Goal: Task Accomplishment & Management: Use online tool/utility

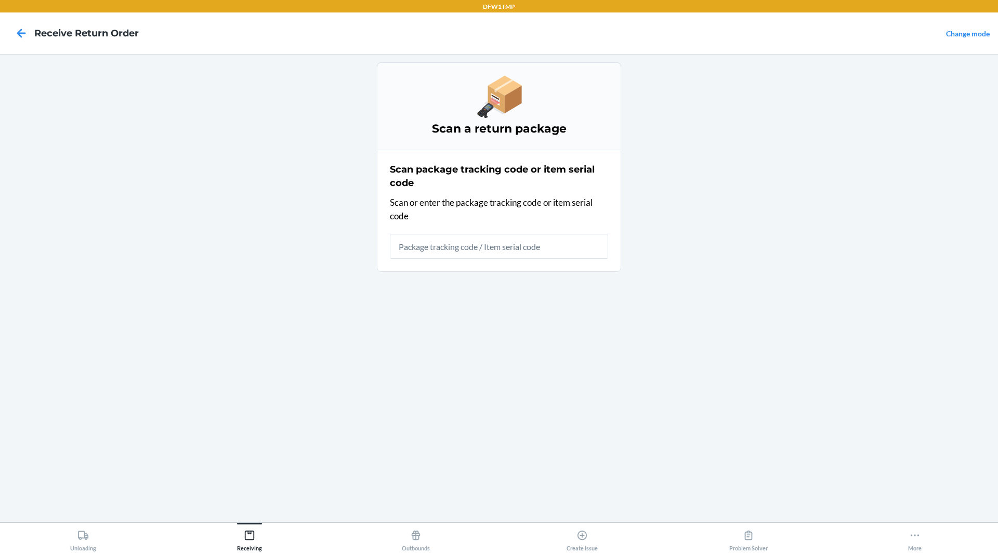
click at [727, 240] on main "Scan a return package Scan package tracking code or item serial code Scan or en…" at bounding box center [499, 288] width 998 height 468
click at [250, 533] on icon at bounding box center [249, 535] width 9 height 9
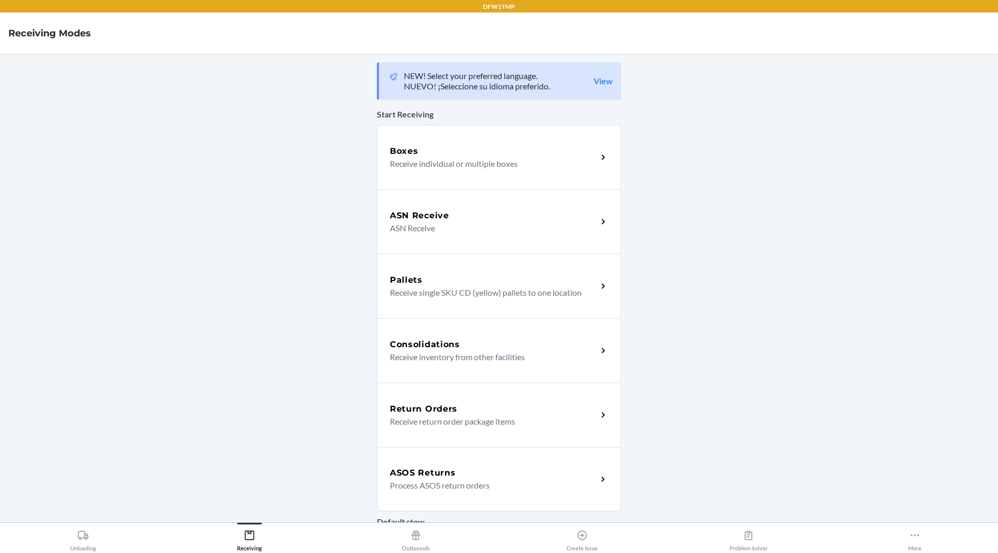
click at [440, 478] on h5 "ASOS Returns" at bounding box center [423, 473] width 66 height 12
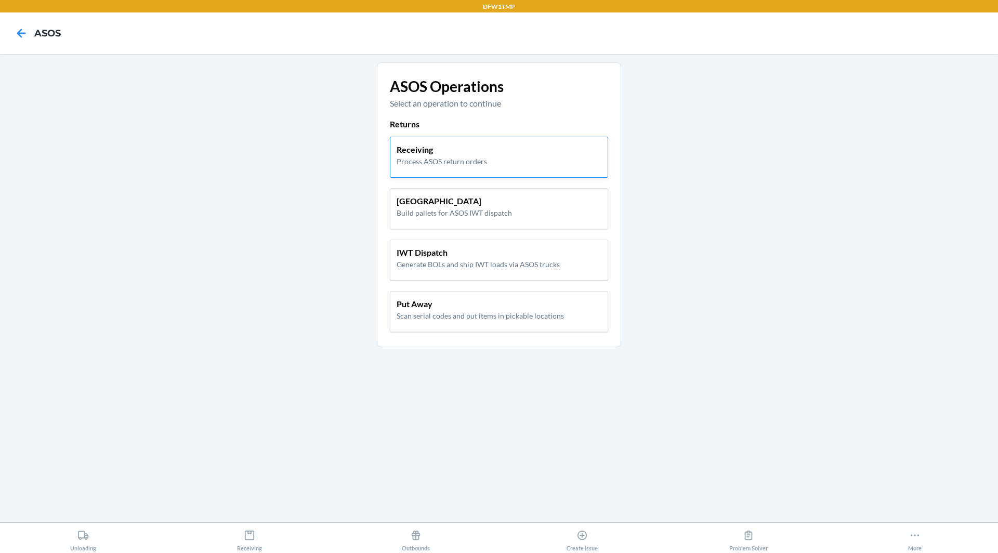
click at [416, 159] on p "Process ASOS return orders" at bounding box center [442, 161] width 90 height 11
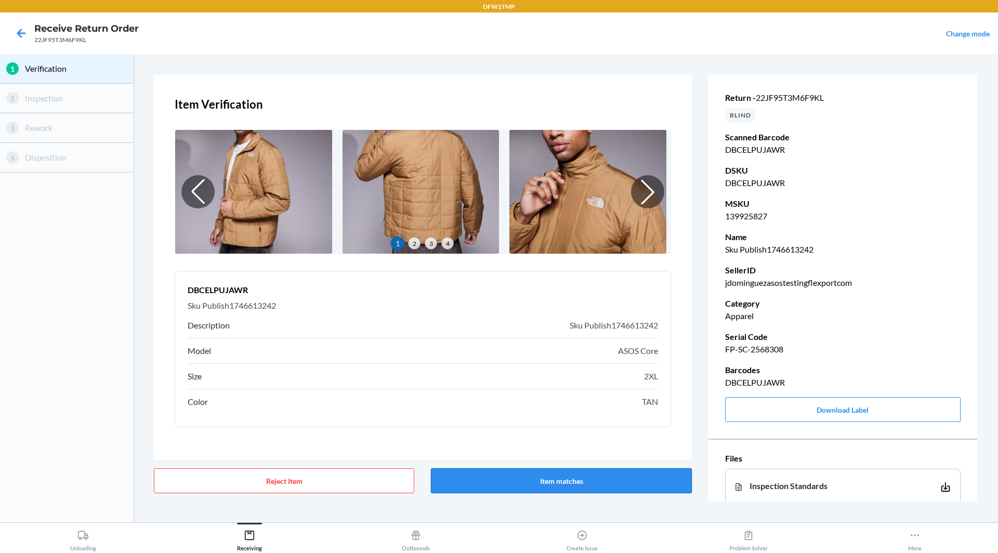
click at [565, 480] on button "Item matches" at bounding box center [561, 480] width 260 height 25
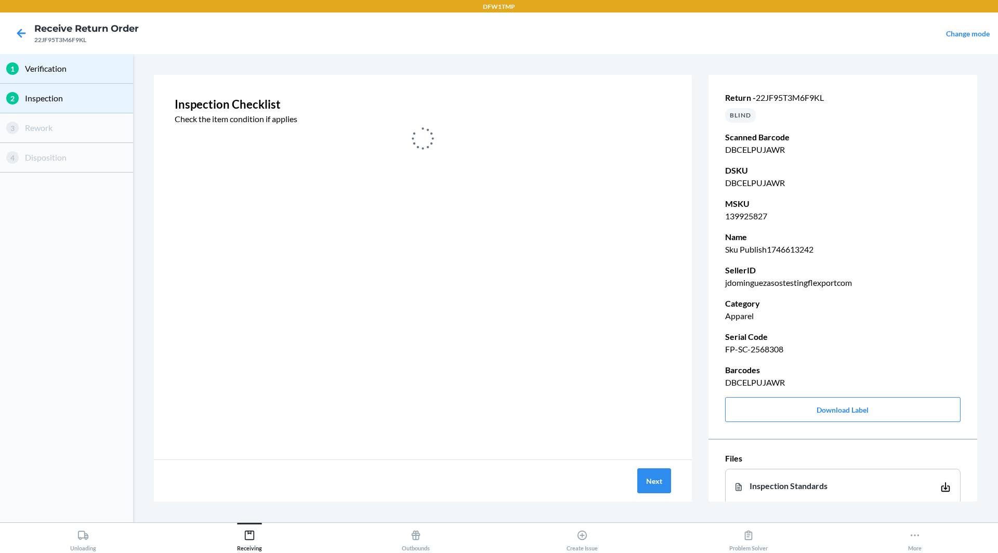
drag, startPoint x: 726, startPoint y: 349, endPoint x: 788, endPoint y: 349, distance: 61.9
click at [766, 343] on p "FP-SC-2568308" at bounding box center [842, 349] width 235 height 12
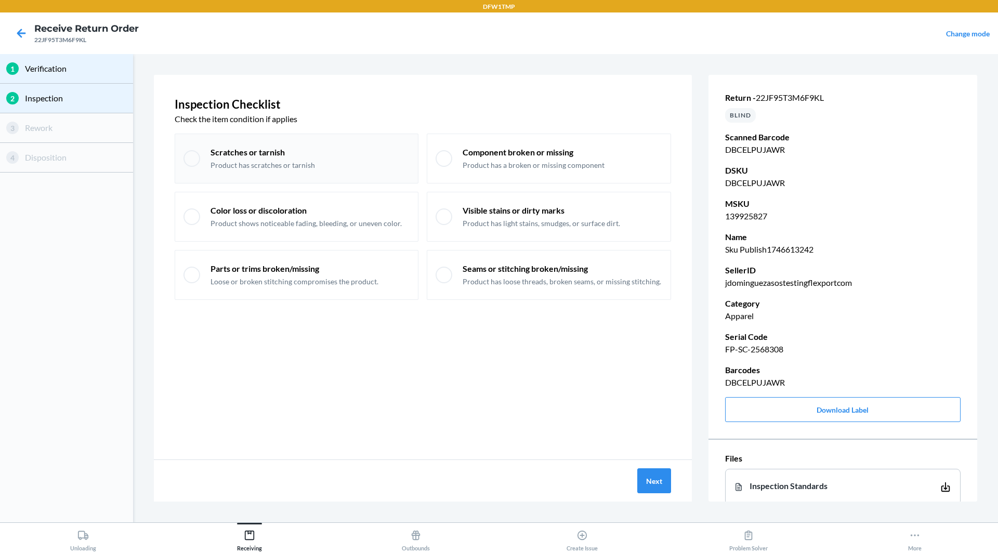
click at [381, 160] on div "Scratches or tarnish Product has scratches or tarnish" at bounding box center [310, 159] width 199 height 24
checkbox input "true"
click at [476, 161] on p "Product has a broken or missing component" at bounding box center [534, 165] width 142 height 10
checkbox input "true"
click at [639, 474] on button "Next" at bounding box center [654, 480] width 34 height 25
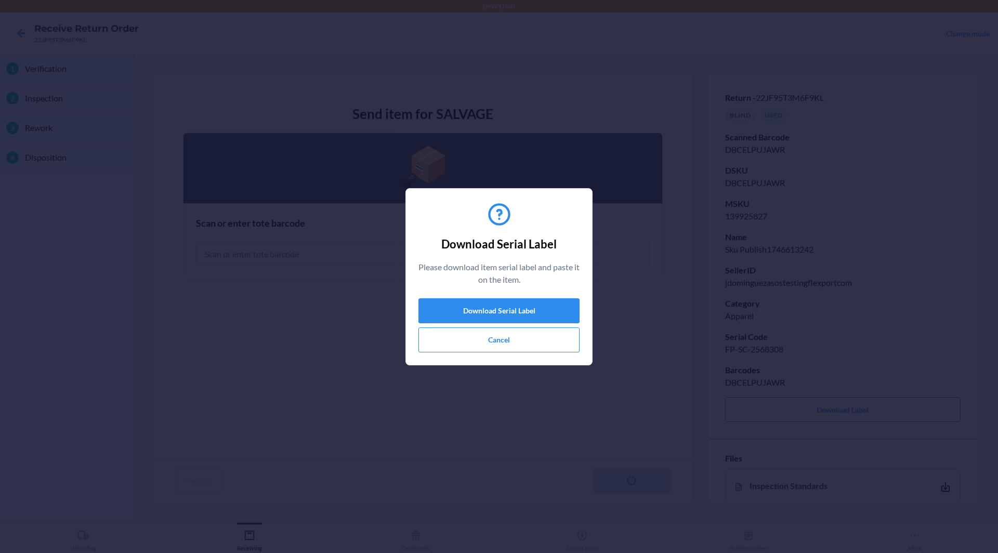
click at [515, 355] on div "Download Serial Label Please download item serial label and paste it on the ite…" at bounding box center [498, 277] width 161 height 160
click at [515, 349] on button "Cancel" at bounding box center [498, 340] width 161 height 25
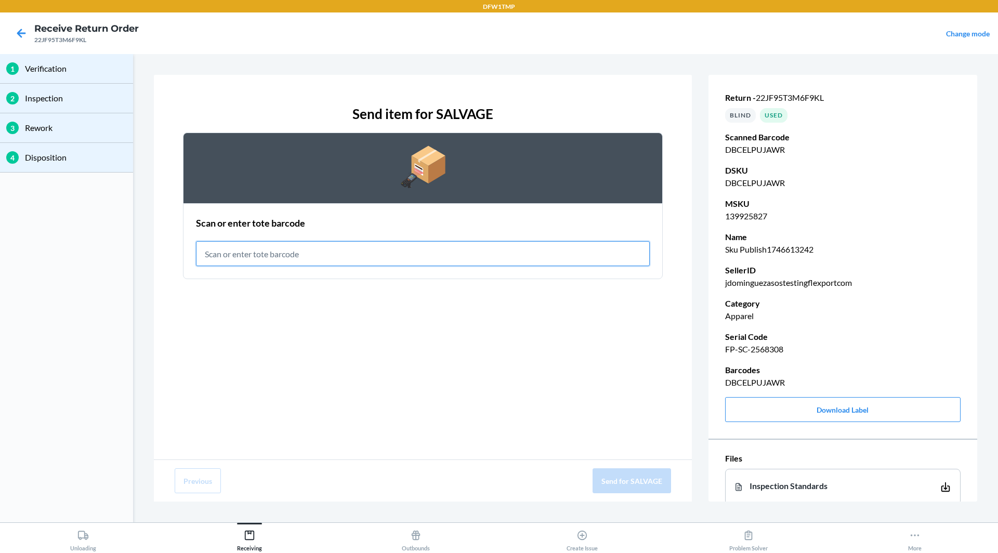
click at [351, 260] on input "text" at bounding box center [423, 253] width 454 height 25
type input "RET-SLV-0001"
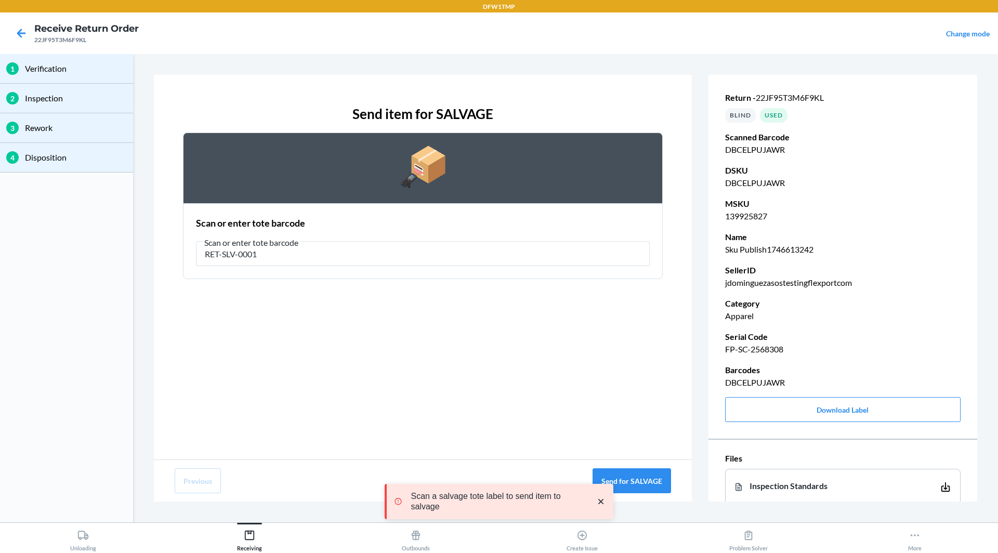
click at [601, 502] on icon "close toast" at bounding box center [600, 501] width 5 height 5
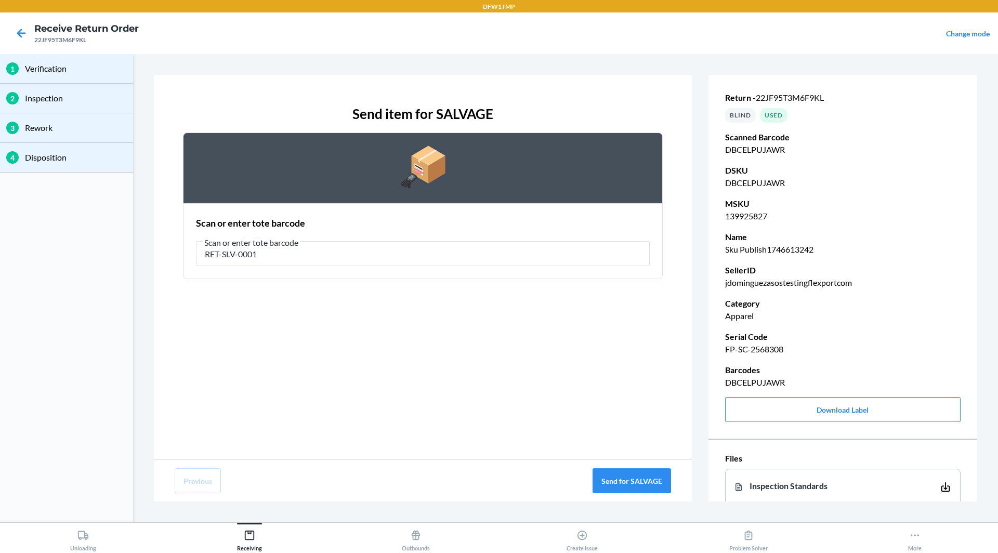
click at [584, 425] on div "Send item for SALVAGE Scan or enter tote barcode Scan or enter tote barcode RET…" at bounding box center [423, 267] width 538 height 385
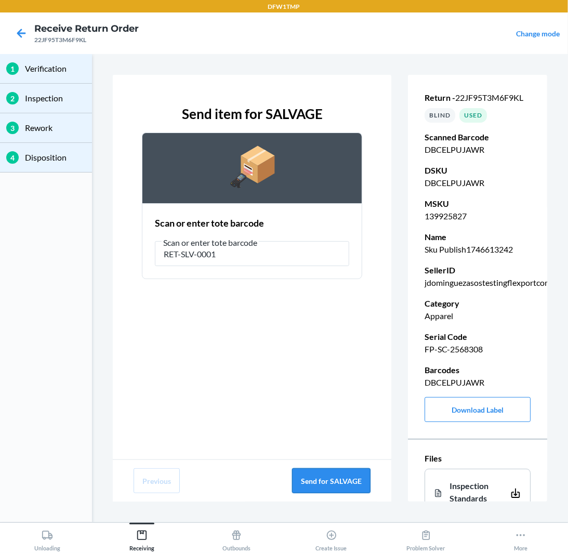
click at [334, 477] on button "Send for SALVAGE" at bounding box center [331, 480] width 78 height 25
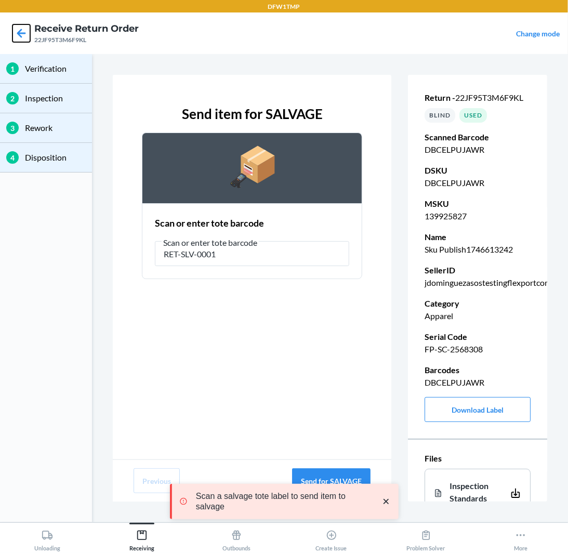
click at [22, 31] on icon at bounding box center [21, 33] width 18 height 18
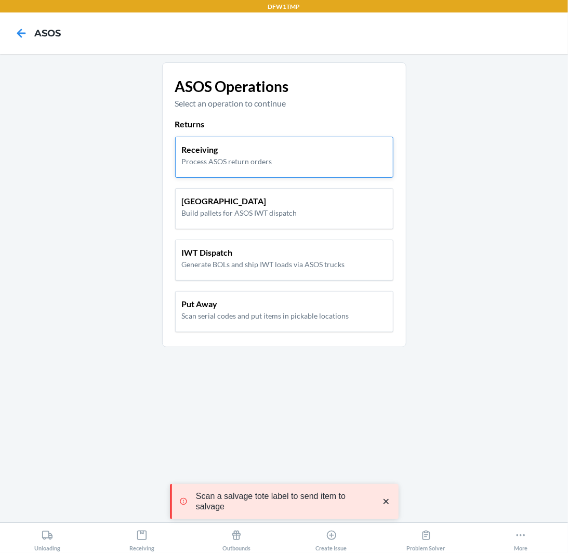
click at [286, 164] on div "Receiving Process ASOS return orders" at bounding box center [284, 154] width 205 height 23
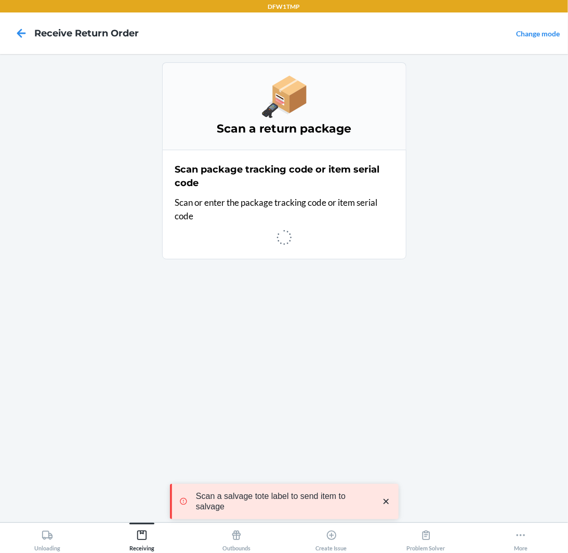
click at [390, 501] on icon "close toast" at bounding box center [386, 501] width 10 height 10
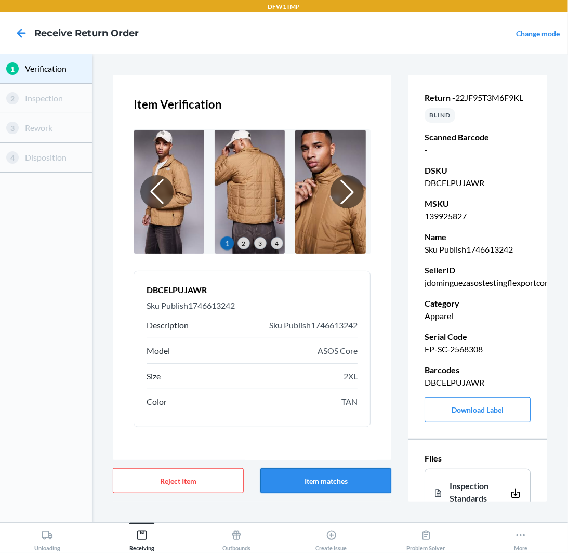
click at [337, 482] on button "Item matches" at bounding box center [325, 480] width 131 height 25
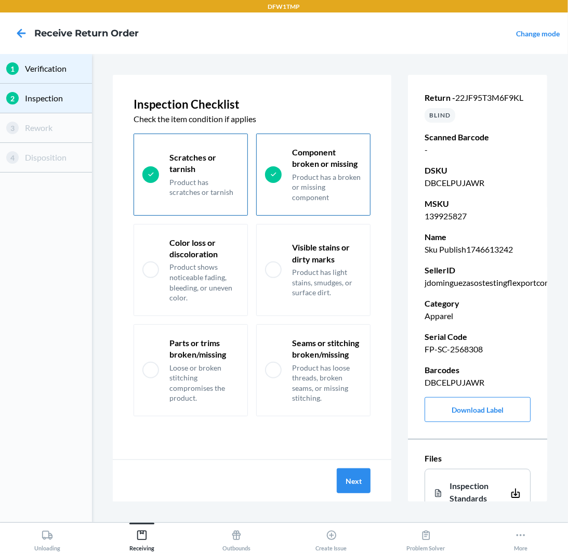
click at [184, 177] on p "Product has scratches or tarnish" at bounding box center [204, 187] width 70 height 20
checkbox input "true"
click at [356, 478] on button "Next" at bounding box center [354, 480] width 34 height 25
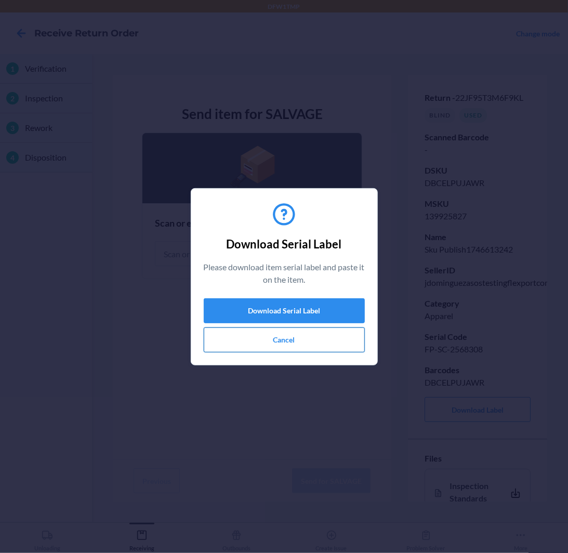
click at [294, 339] on button "Cancel" at bounding box center [284, 340] width 161 height 25
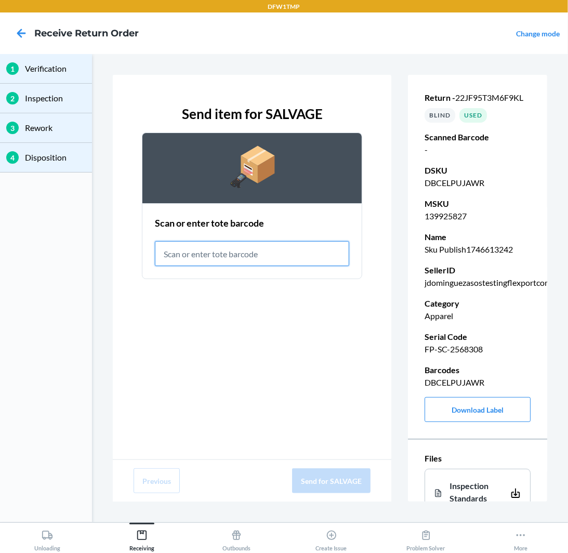
click at [259, 254] on input "text" at bounding box center [252, 253] width 194 height 25
paste input "FP-SC-2568308"
drag, startPoint x: 235, startPoint y: 259, endPoint x: 156, endPoint y: 257, distance: 79.0
click at [156, 257] on input "FP-SC-2568308" at bounding box center [252, 253] width 194 height 25
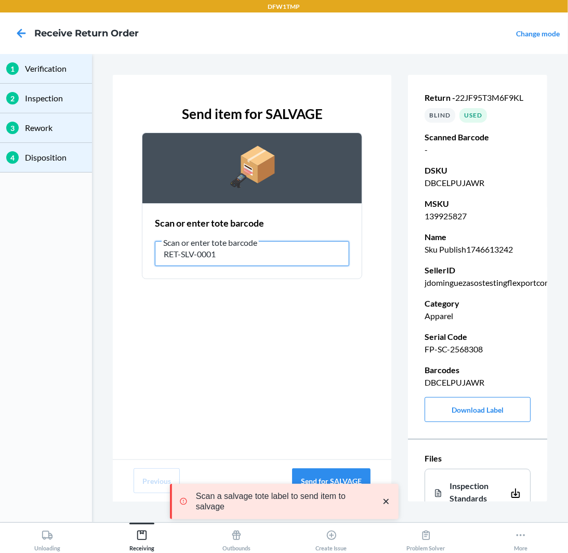
type input "RET-SLV-0001"
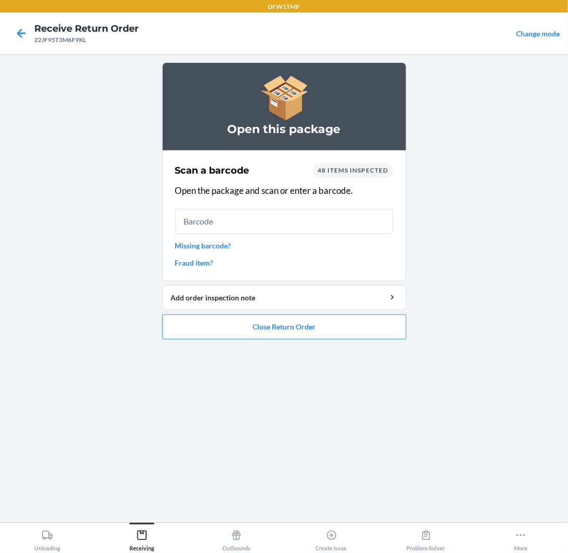
click at [269, 221] on input "text" at bounding box center [284, 221] width 218 height 25
click at [22, 31] on icon at bounding box center [21, 33] width 18 height 18
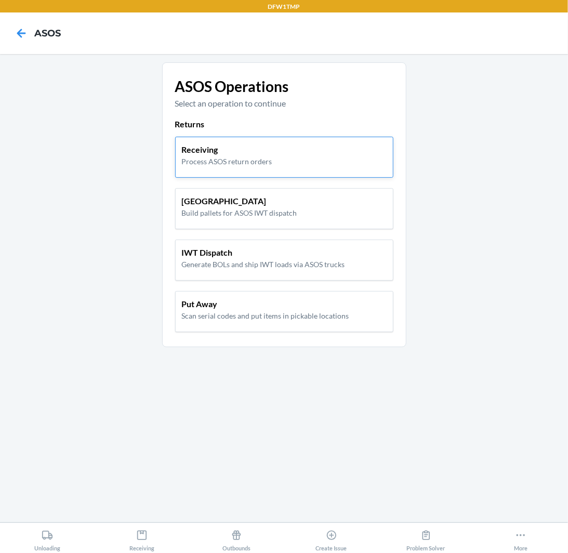
click at [221, 164] on p "Process ASOS return orders" at bounding box center [227, 161] width 90 height 11
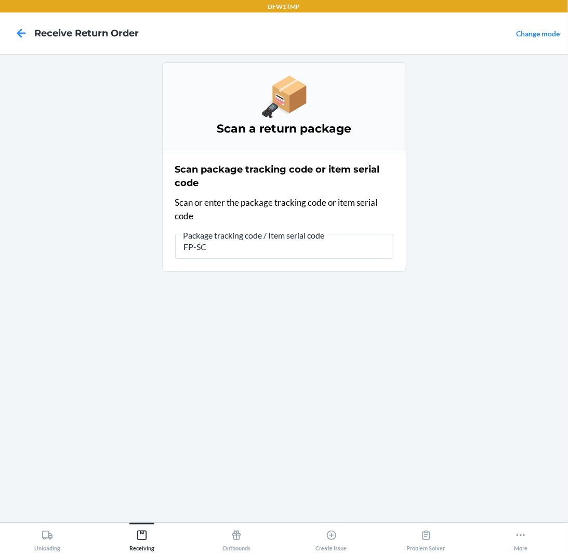
type input "FP-SC-"
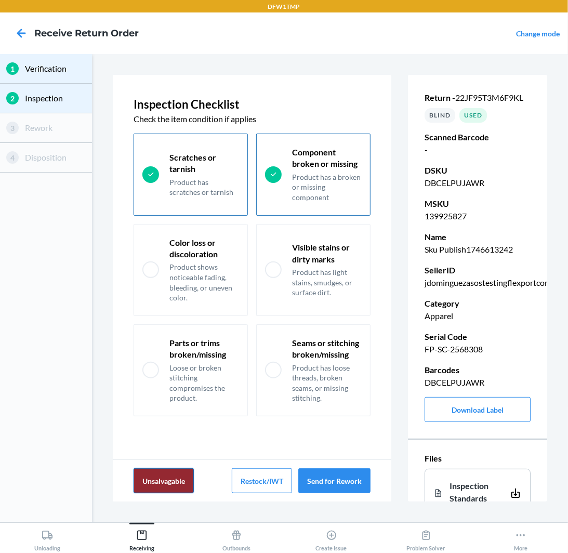
click at [163, 482] on button "Unsalvagable" at bounding box center [164, 480] width 60 height 25
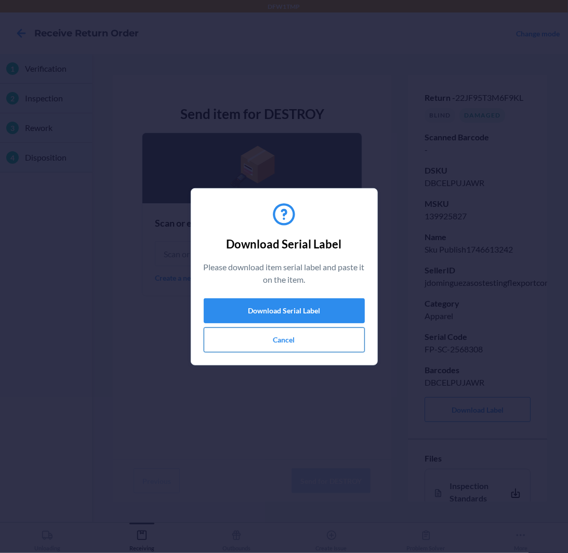
click at [257, 339] on button "Cancel" at bounding box center [284, 340] width 161 height 25
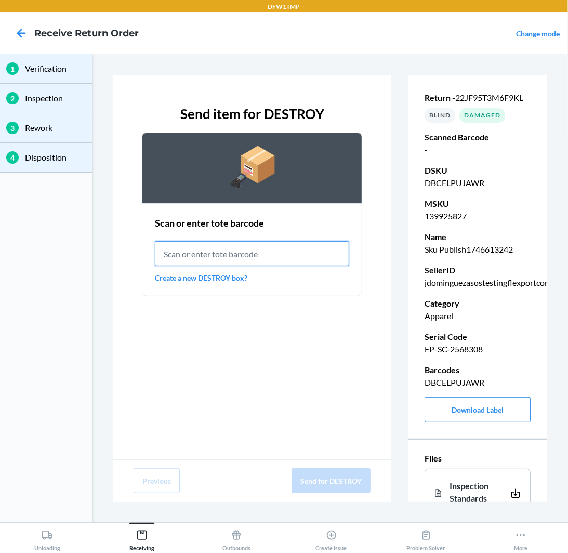
click at [264, 249] on input "text" at bounding box center [252, 253] width 194 height 25
click at [229, 279] on link "Create a new DESTROY box?" at bounding box center [252, 277] width 194 height 11
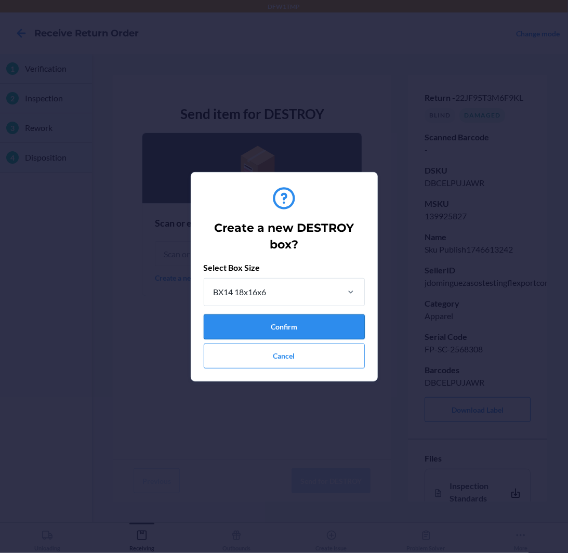
click at [288, 324] on button "Confirm" at bounding box center [284, 327] width 161 height 25
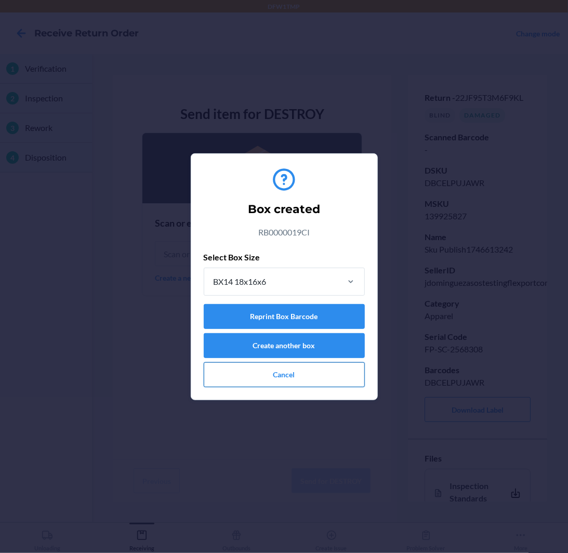
click at [278, 373] on button "Cancel" at bounding box center [284, 374] width 161 height 25
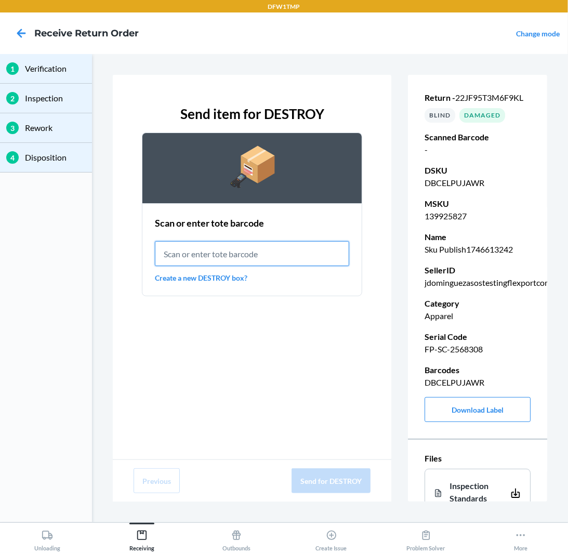
click at [286, 241] on input "text" at bounding box center [252, 253] width 194 height 25
paste input "RB0000019CI"
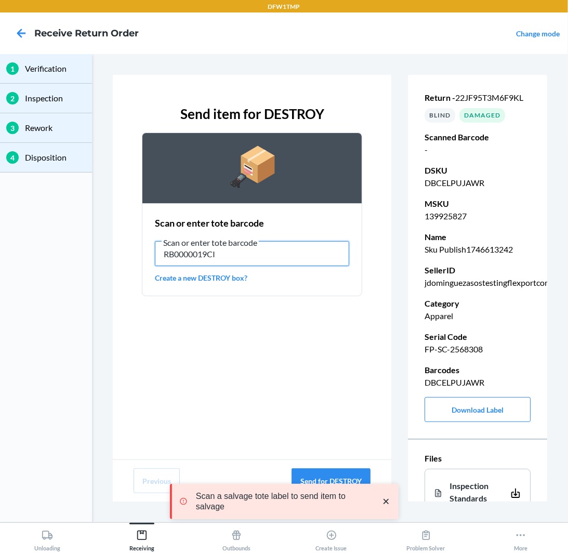
type input "RB0000019CI"
click at [386, 504] on icon "close toast" at bounding box center [386, 501] width 10 height 10
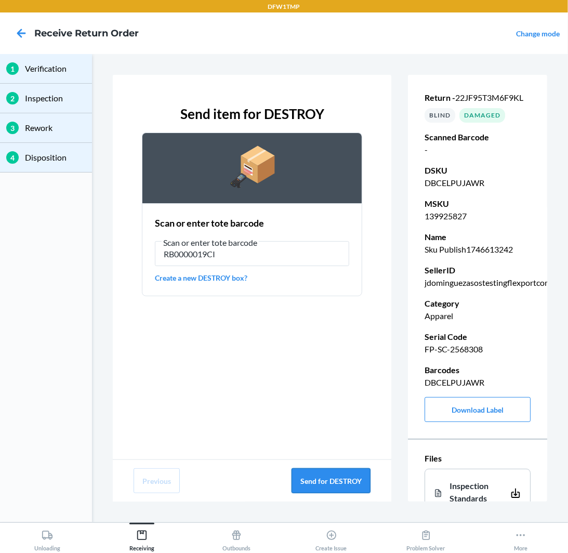
click at [358, 482] on button "Send for DESTROY" at bounding box center [331, 480] width 79 height 25
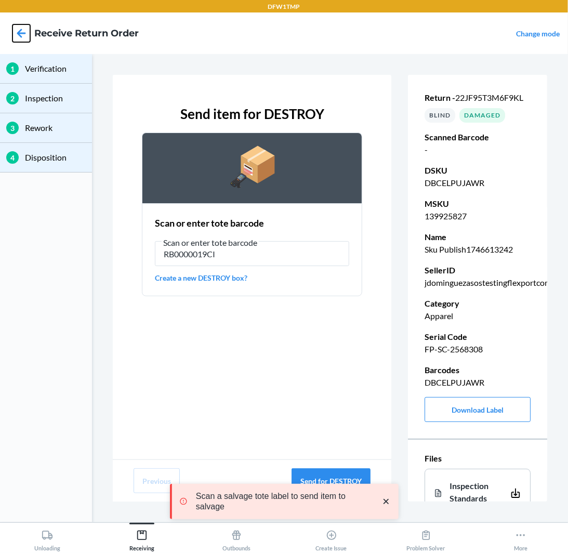
click at [21, 32] on icon at bounding box center [21, 33] width 9 height 9
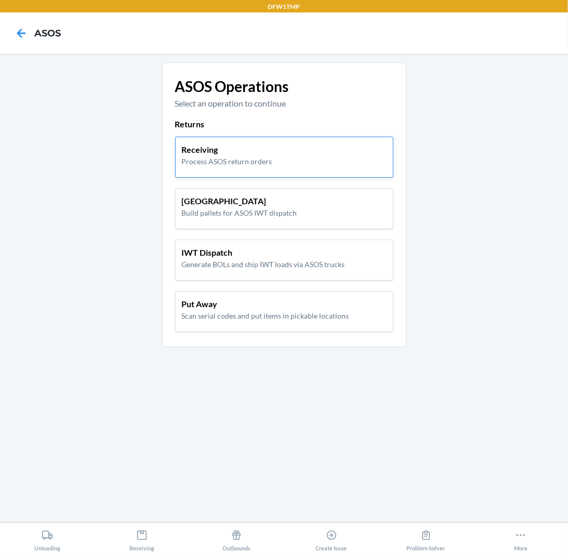
click at [302, 171] on div "Receiving Process ASOS return orders" at bounding box center [284, 157] width 218 height 41
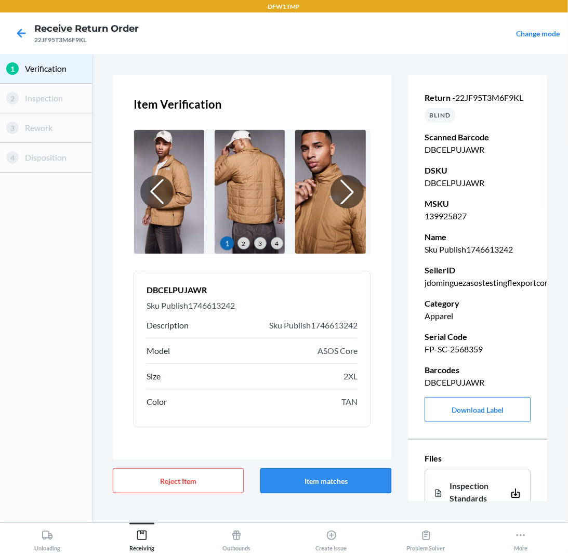
click at [313, 487] on button "Item matches" at bounding box center [325, 480] width 131 height 25
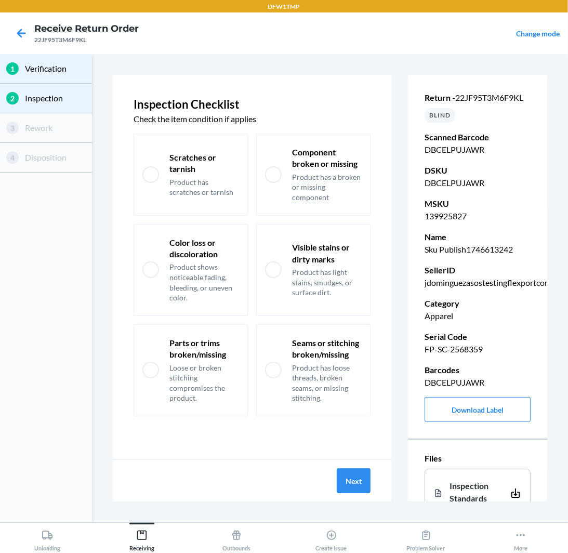
click at [232, 224] on div "Color loss or discoloration Product shows noticeable fading, bleeding, or uneve…" at bounding box center [191, 270] width 114 height 92
checkbox input "true"
click at [292, 304] on div "Visible stains or dirty marks Product has light stains, smudges, or surface dir…" at bounding box center [313, 270] width 114 height 92
checkbox input "true"
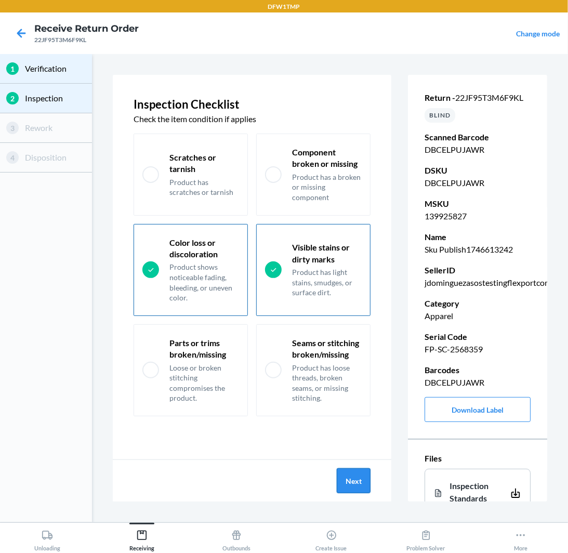
click at [358, 477] on button "Next" at bounding box center [354, 480] width 34 height 25
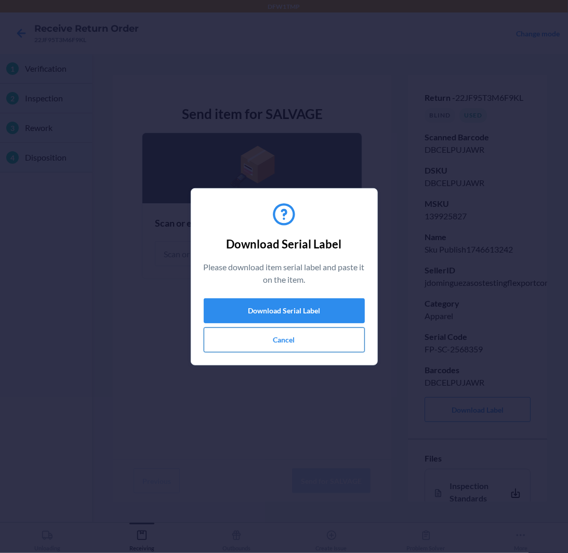
click at [269, 347] on button "Cancel" at bounding box center [284, 340] width 161 height 25
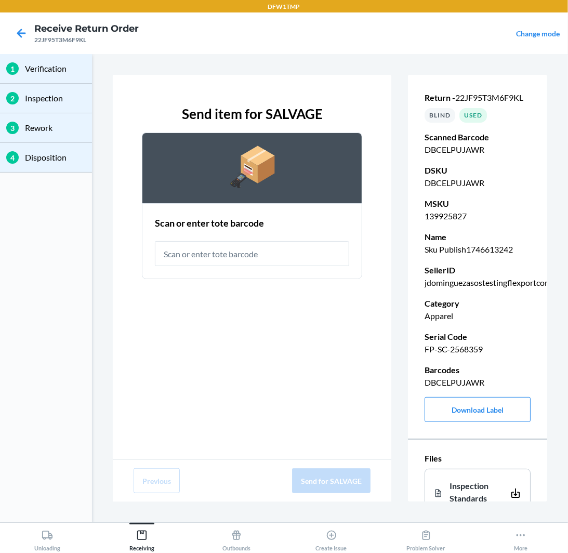
click at [464, 348] on p "FP-SC-2568359" at bounding box center [478, 349] width 106 height 12
copy p "FP-SC-2568359"
click at [257, 259] on input "text" at bounding box center [252, 253] width 194 height 25
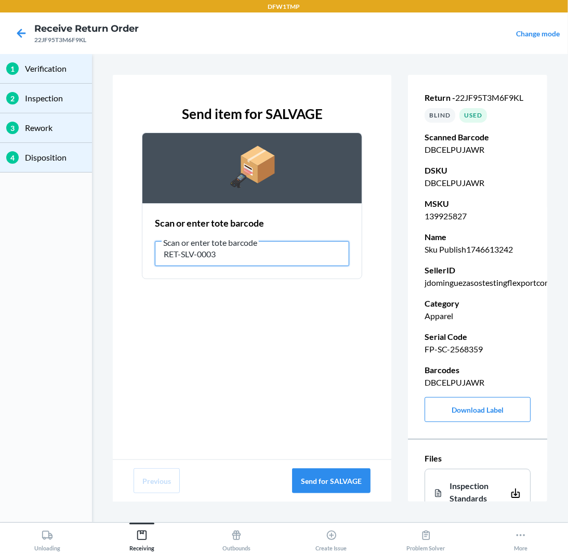
type input "RET-SLV-0003"
click at [341, 479] on button "Send for SALVAGE" at bounding box center [331, 480] width 78 height 25
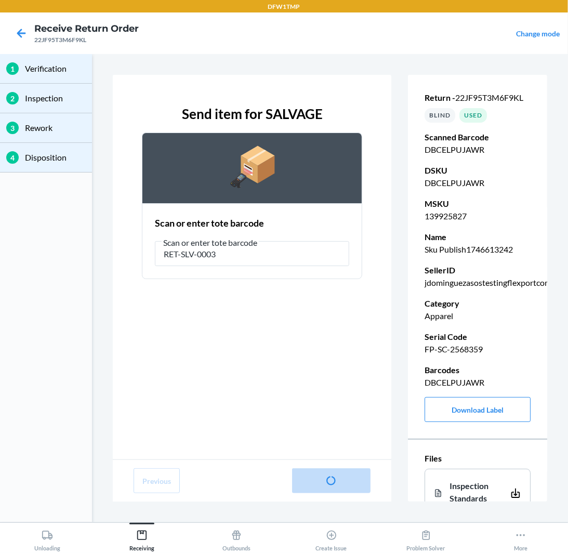
click at [438, 349] on p "FP-SC-2568359" at bounding box center [478, 349] width 106 height 12
copy p "FP-SC-2568359"
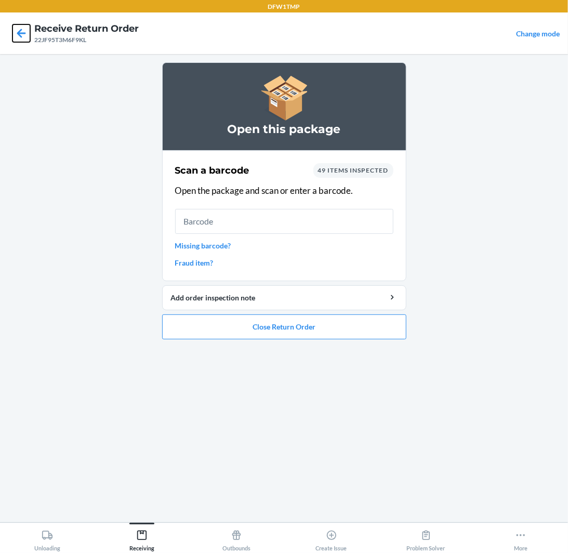
click at [22, 32] on icon at bounding box center [21, 33] width 18 height 18
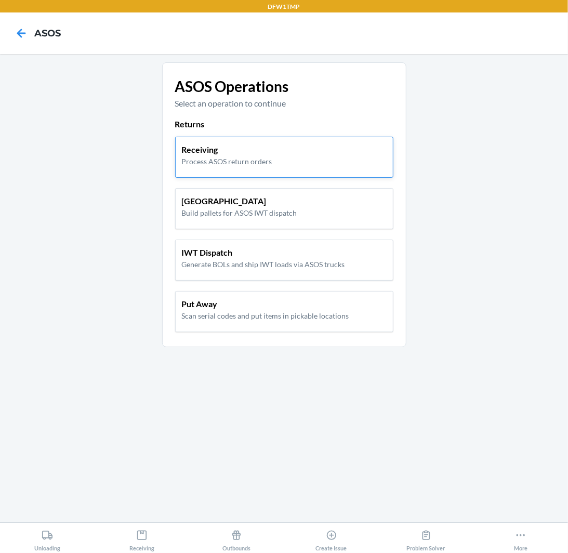
click at [279, 147] on div "Receiving Process ASOS return orders" at bounding box center [284, 154] width 205 height 23
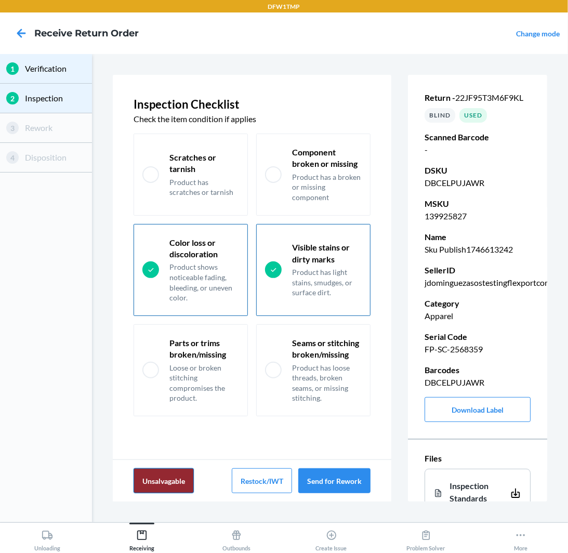
click at [159, 475] on button "Unsalvagable" at bounding box center [164, 480] width 60 height 25
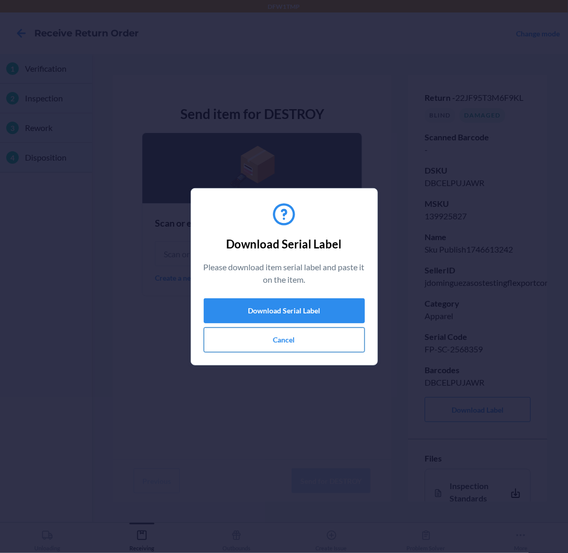
click at [264, 330] on button "Cancel" at bounding box center [284, 340] width 161 height 25
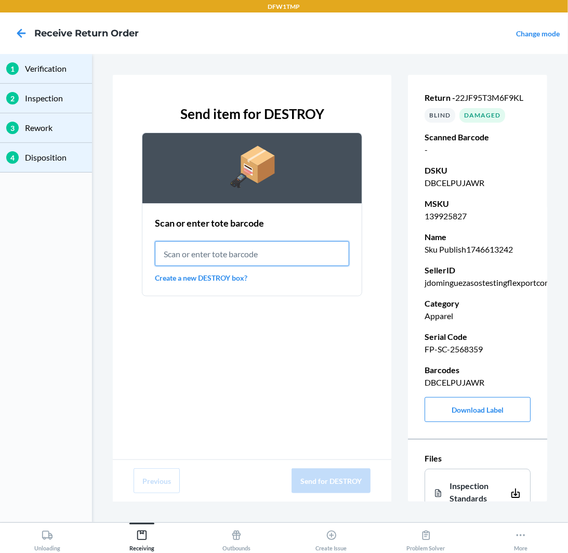
click at [214, 258] on input "text" at bounding box center [252, 253] width 194 height 25
click at [241, 272] on link "Create a new DESTROY box?" at bounding box center [252, 277] width 194 height 11
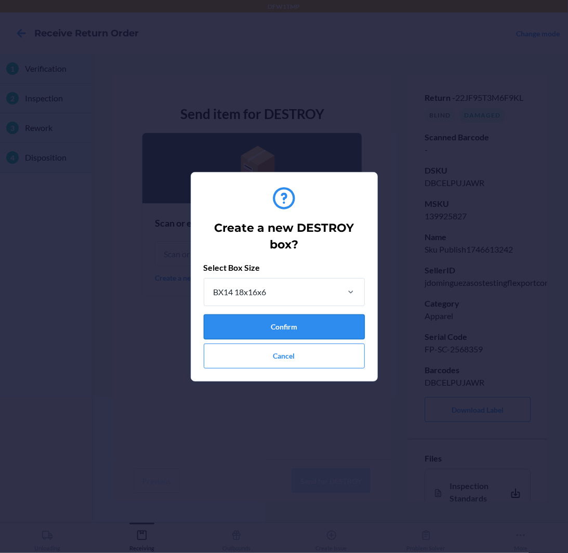
click at [328, 327] on button "Confirm" at bounding box center [284, 327] width 161 height 25
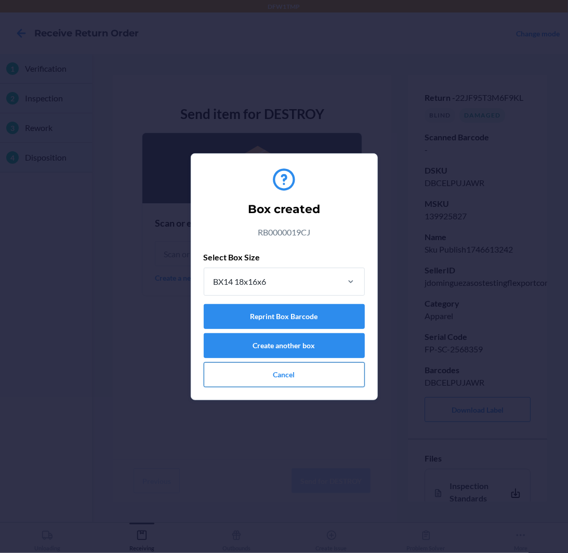
click at [271, 378] on button "Cancel" at bounding box center [284, 374] width 161 height 25
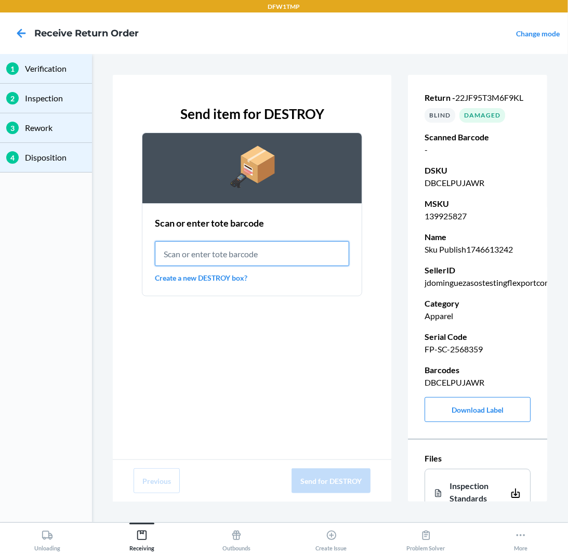
click at [247, 251] on input "text" at bounding box center [252, 253] width 194 height 25
paste input "RB0000019CJ"
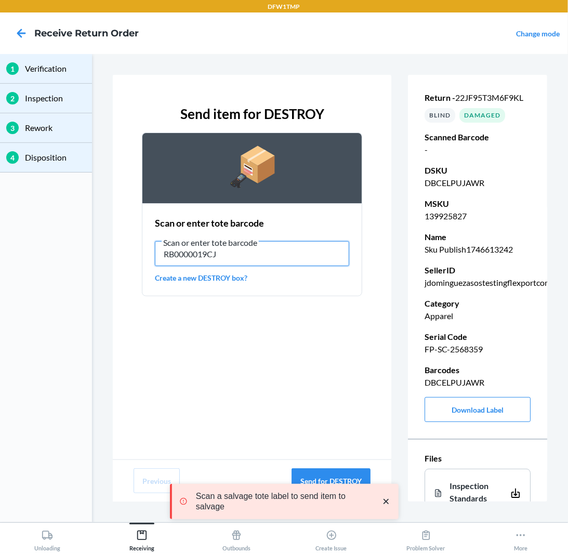
type input "RB0000019CJ"
click at [388, 501] on icon "close toast" at bounding box center [386, 501] width 10 height 10
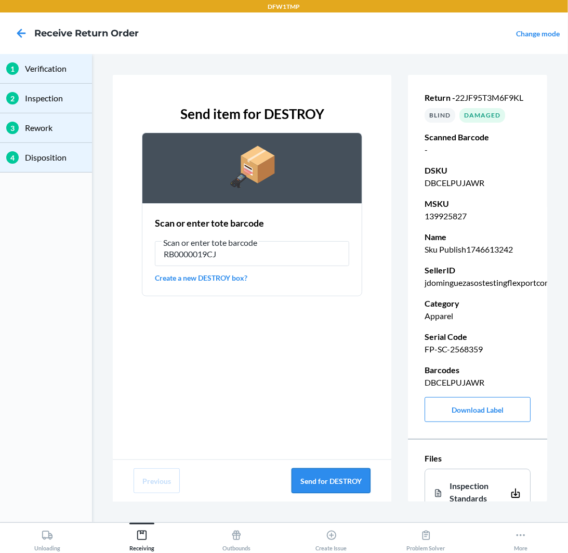
click at [337, 486] on button "Send for DESTROY" at bounding box center [331, 480] width 79 height 25
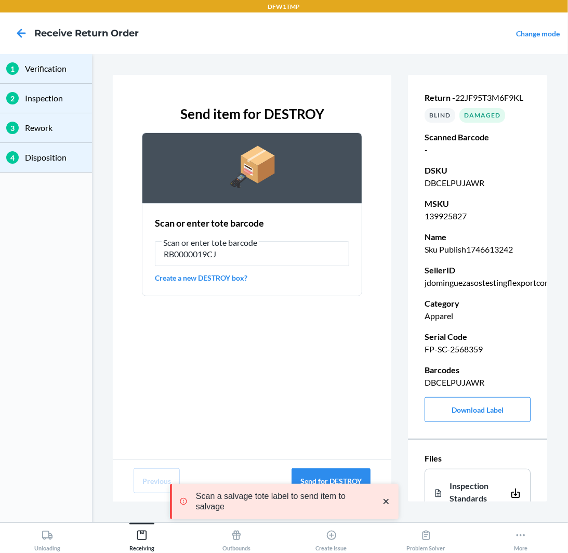
click at [334, 476] on div "Scan a salvage tote label to send item to salvage" at bounding box center [284, 501] width 229 height 85
click at [335, 480] on div "Scan a salvage tote label to send item to salvage" at bounding box center [284, 501] width 229 height 85
click at [390, 502] on icon "close toast" at bounding box center [386, 501] width 10 height 10
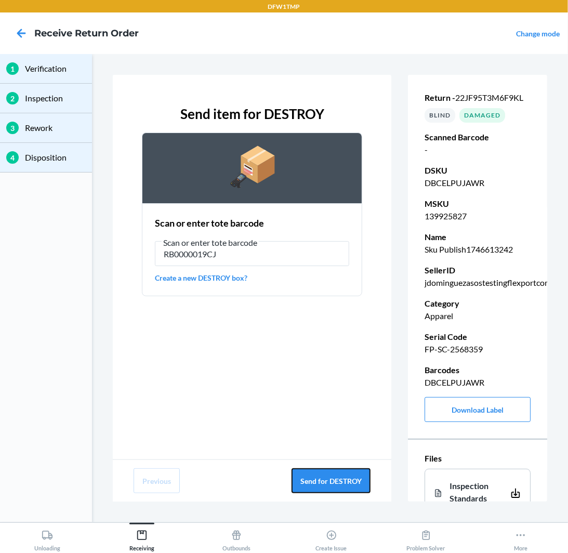
click at [338, 489] on button "Send for DESTROY" at bounding box center [331, 480] width 79 height 25
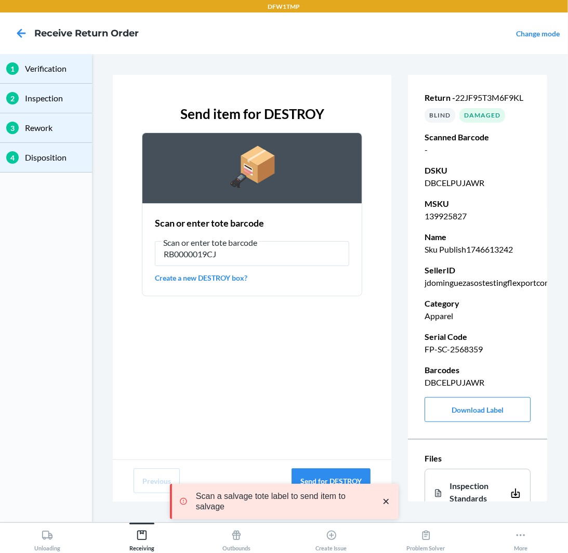
click at [387, 501] on icon "close toast" at bounding box center [385, 501] width 5 height 5
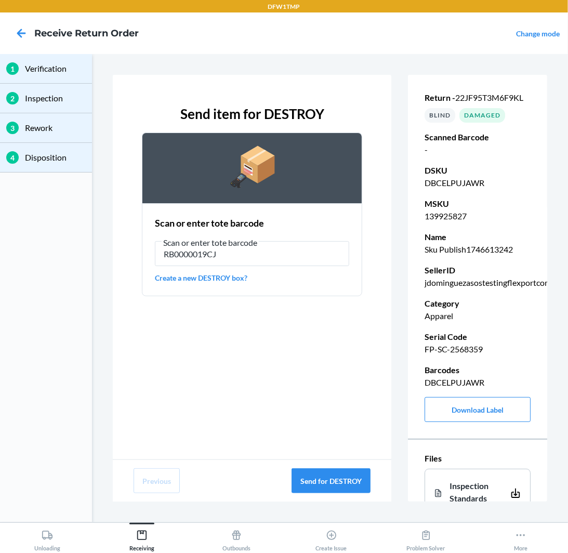
click at [334, 485] on div "DFW1TMP Receive Return Order Change mode 1 Verification 2 Inspection 3 Rework 4…" at bounding box center [284, 276] width 568 height 553
click at [334, 485] on button "Send for DESTROY" at bounding box center [331, 480] width 79 height 25
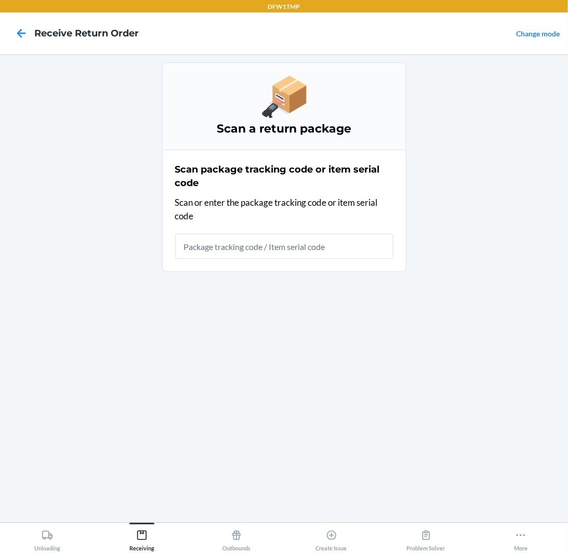
click at [271, 324] on div "Scan a return package Scan package tracking code or item serial code Scan or en…" at bounding box center [284, 288] width 244 height 452
click at [272, 246] on input "text" at bounding box center [284, 246] width 218 height 25
click at [261, 251] on input "text" at bounding box center [284, 246] width 218 height 25
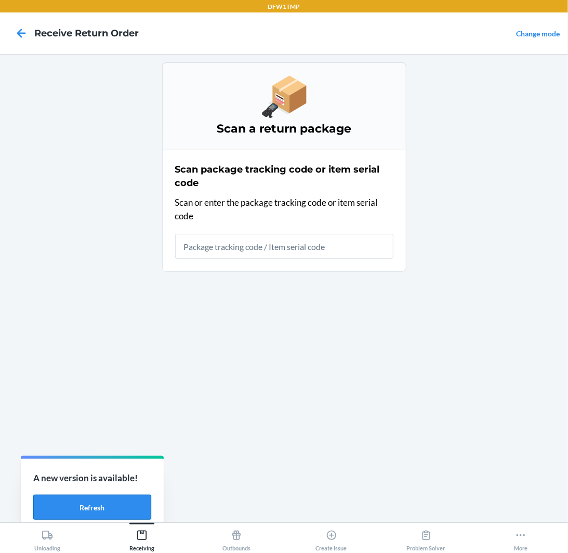
click at [122, 505] on button "Refresh" at bounding box center [92, 507] width 118 height 25
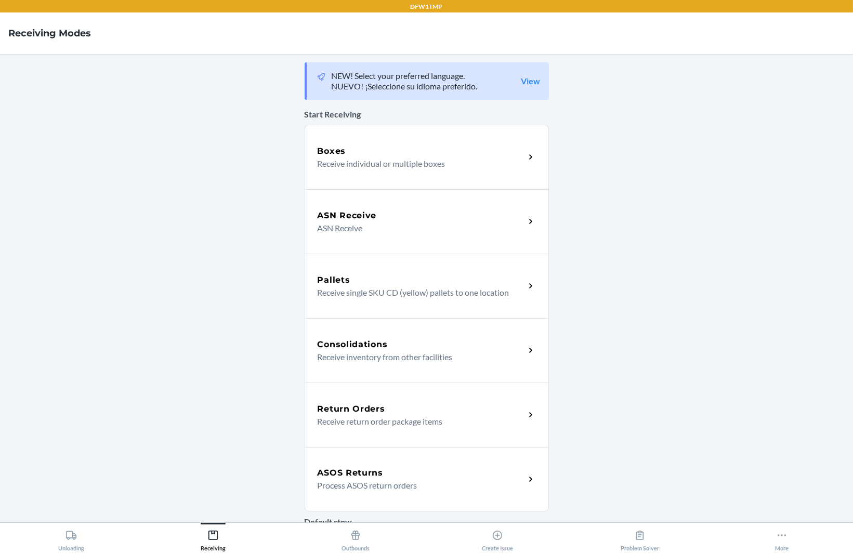
click at [358, 472] on h5 "ASOS Returns" at bounding box center [351, 473] width 66 height 12
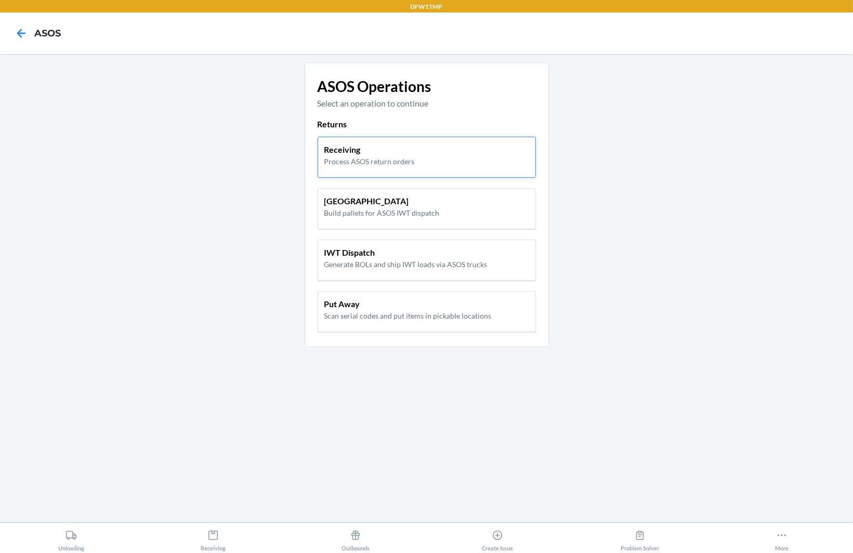
click at [394, 154] on p "Receiving" at bounding box center [369, 149] width 90 height 12
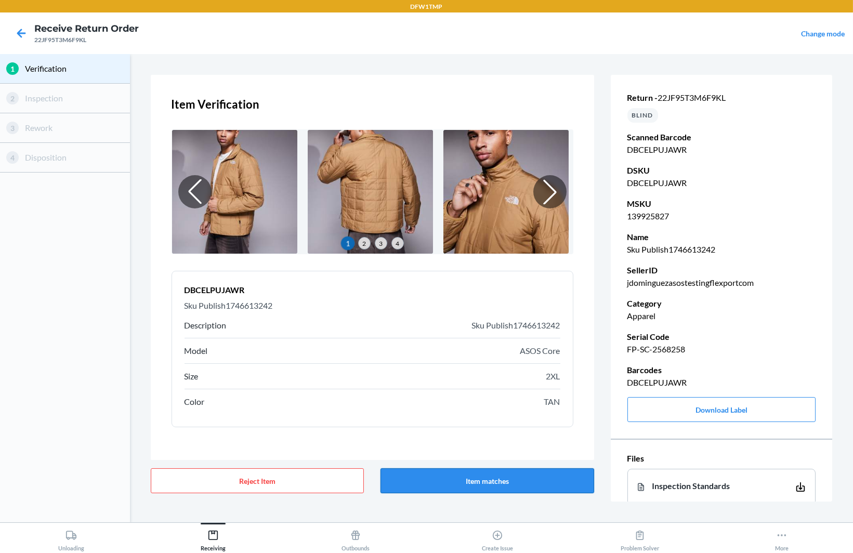
click at [468, 485] on button "Item matches" at bounding box center [488, 480] width 214 height 25
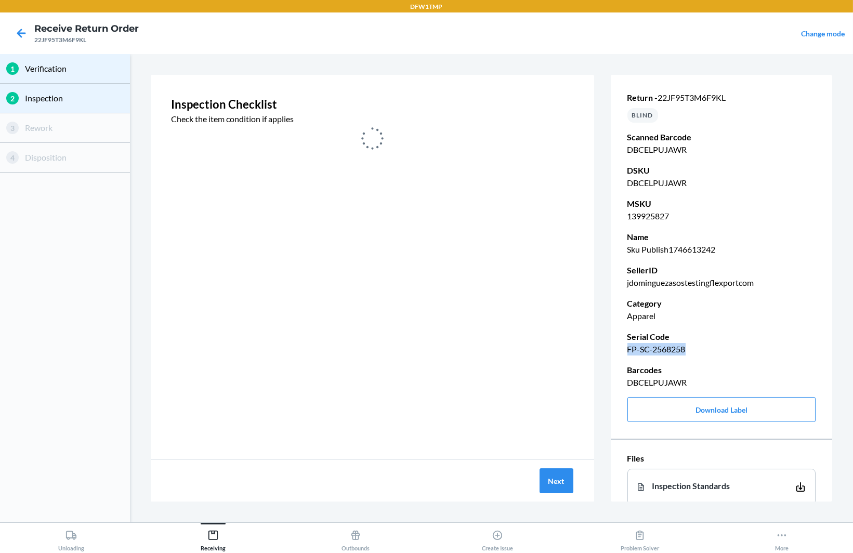
drag, startPoint x: 630, startPoint y: 348, endPoint x: 721, endPoint y: 348, distance: 91.0
click at [721, 348] on p "FP-SC-2568258" at bounding box center [721, 349] width 189 height 12
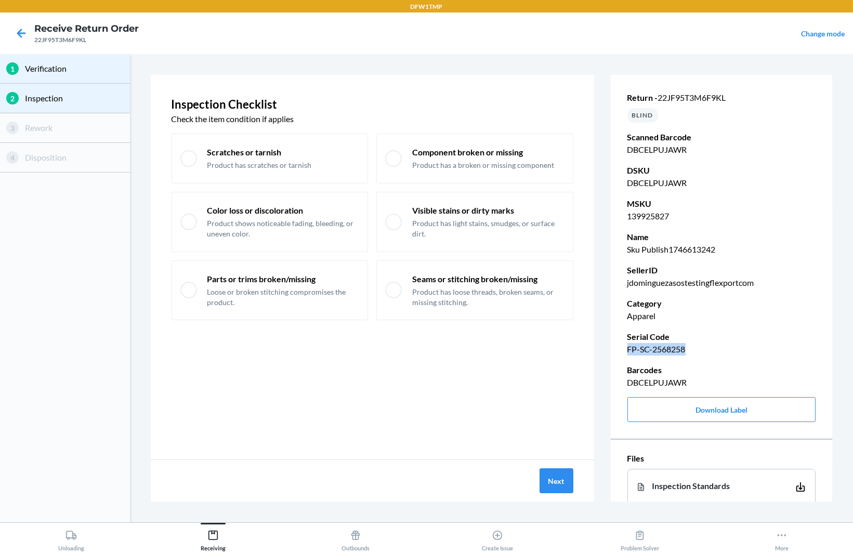
copy p "FP-SC-2568258"
click at [264, 149] on p "Scratches or tarnish" at bounding box center [259, 152] width 104 height 11
checkbox input "true"
click at [405, 172] on div "Component broken or missing Product has a broken or missing component" at bounding box center [474, 159] width 197 height 50
checkbox input "true"
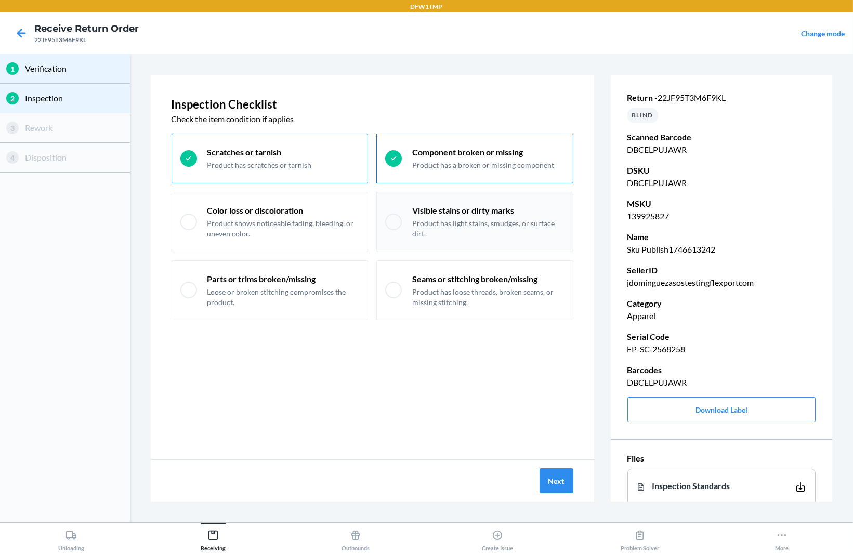
click at [427, 237] on p "Product has light stains, smudges, or surface dirt." at bounding box center [488, 228] width 152 height 20
checkbox input "true"
click at [558, 480] on button "Next" at bounding box center [557, 480] width 34 height 25
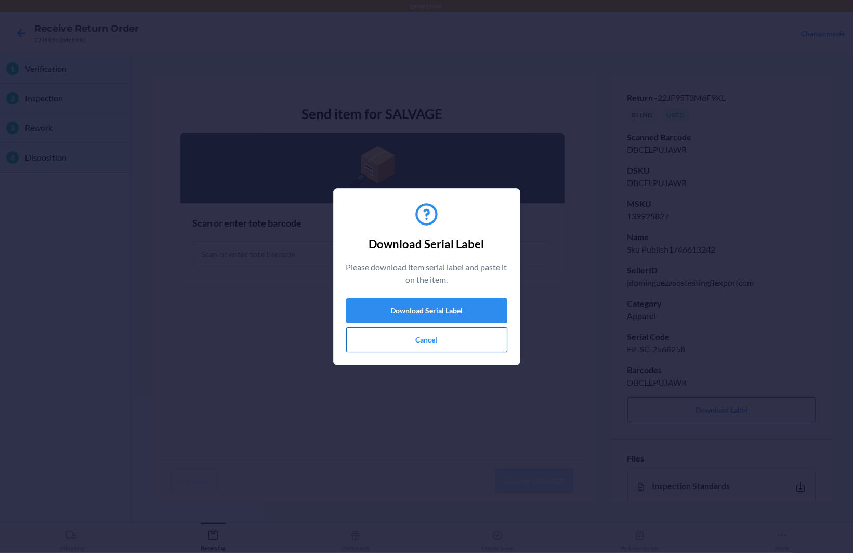
click at [441, 341] on button "Cancel" at bounding box center [426, 340] width 161 height 25
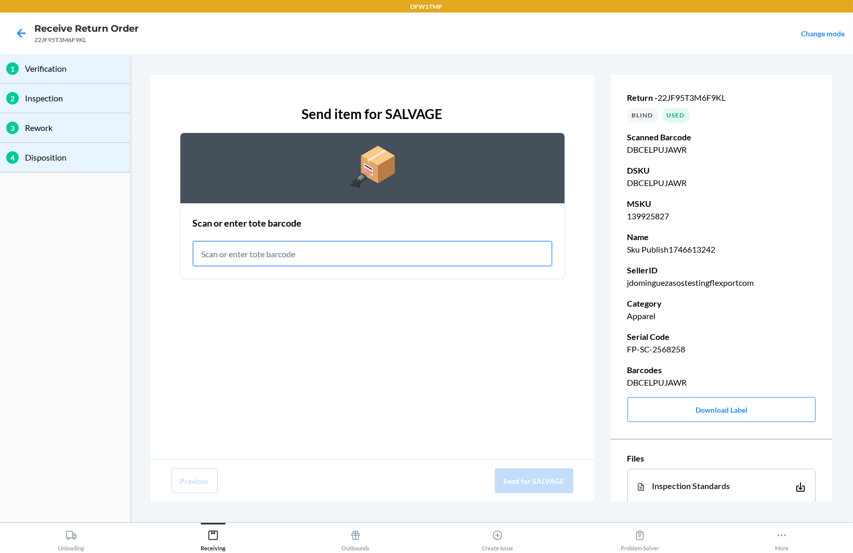
click at [329, 253] on input "text" at bounding box center [372, 253] width 359 height 25
type input "RET-SLV-0001"
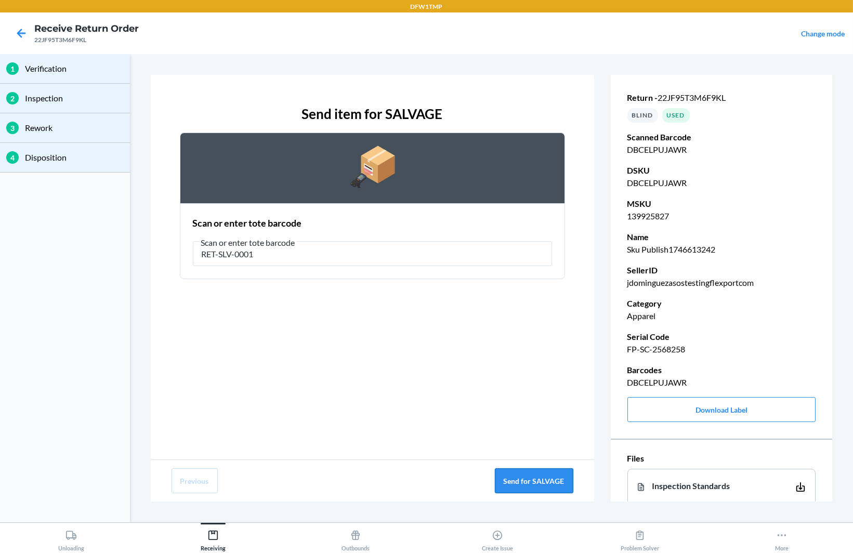
click at [523, 488] on button "Send for SALVAGE" at bounding box center [534, 480] width 78 height 25
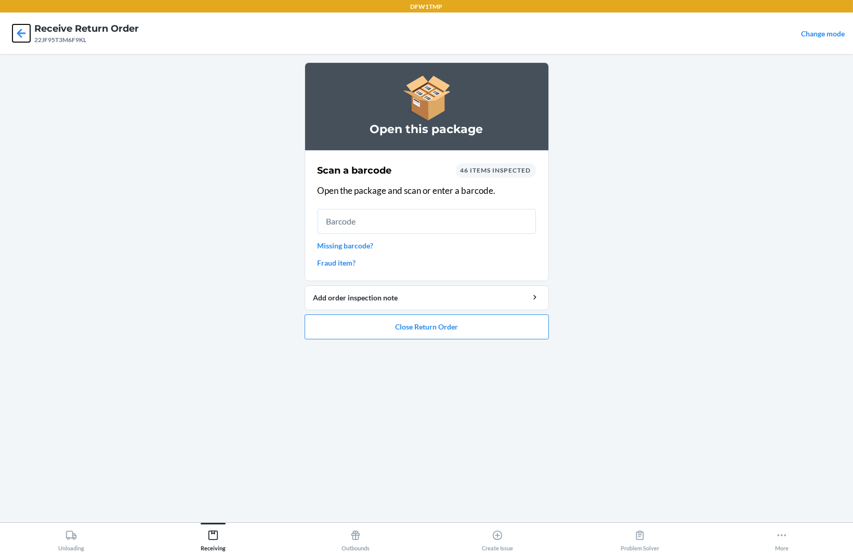
click at [24, 32] on icon at bounding box center [21, 33] width 9 height 9
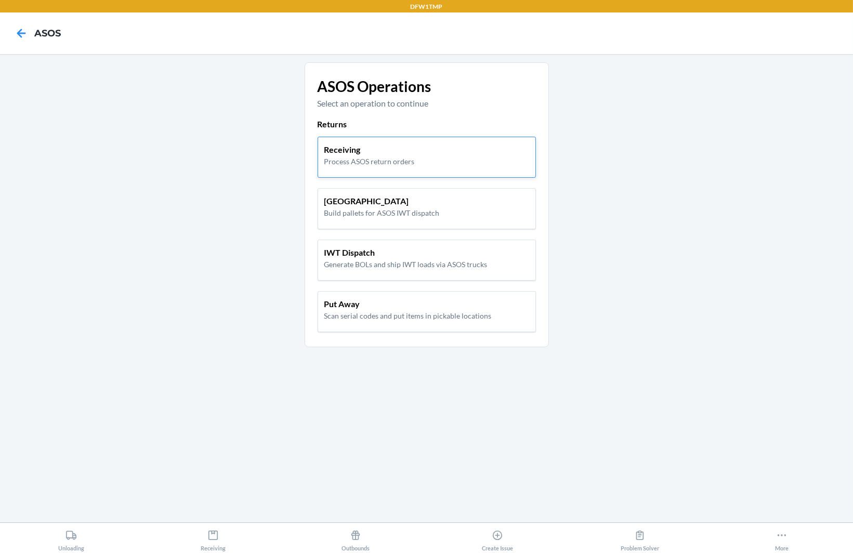
click at [377, 161] on p "Process ASOS return orders" at bounding box center [369, 161] width 90 height 11
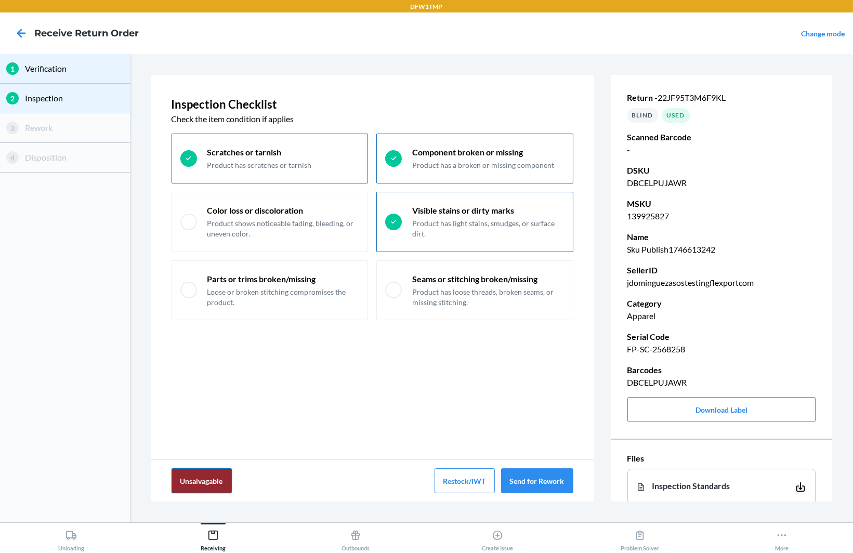
click at [221, 487] on button "Unsalvagable" at bounding box center [202, 480] width 60 height 25
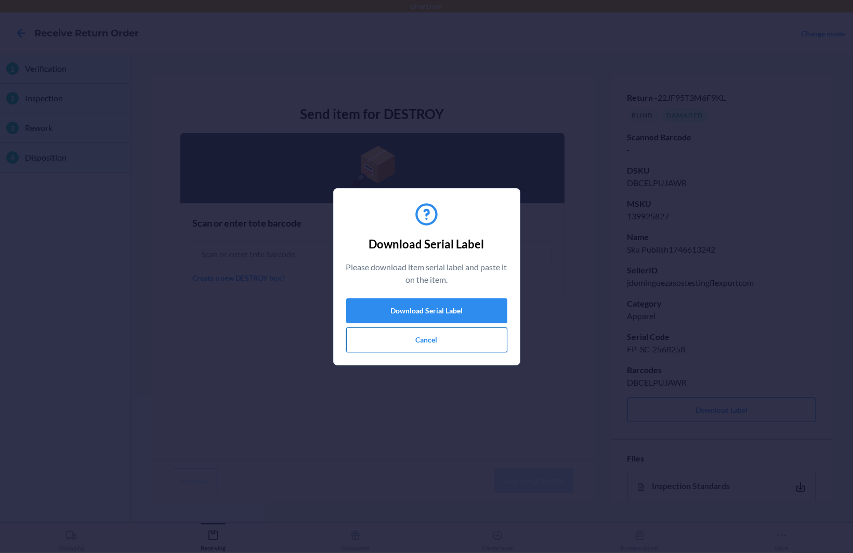
click at [416, 344] on button "Cancel" at bounding box center [426, 340] width 161 height 25
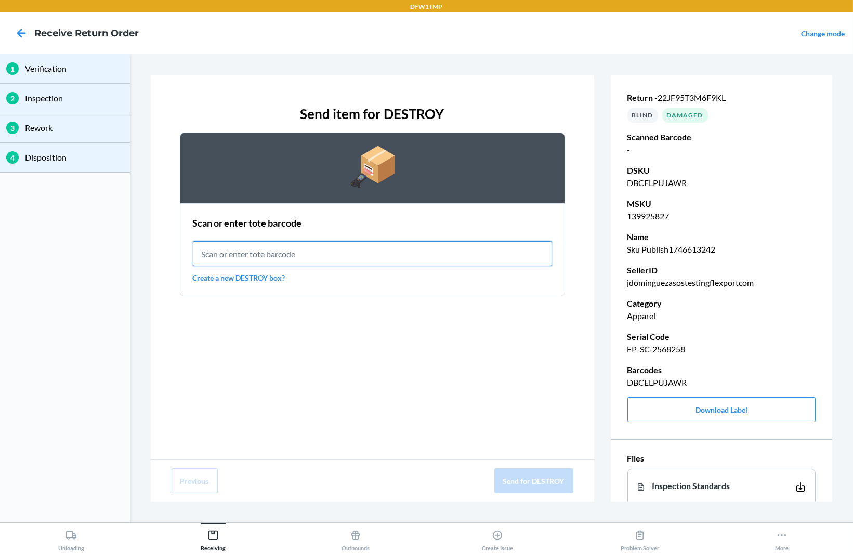
click at [334, 254] on input "text" at bounding box center [372, 253] width 359 height 25
click at [279, 278] on link "Create a new DESTROY box?" at bounding box center [372, 277] width 359 height 11
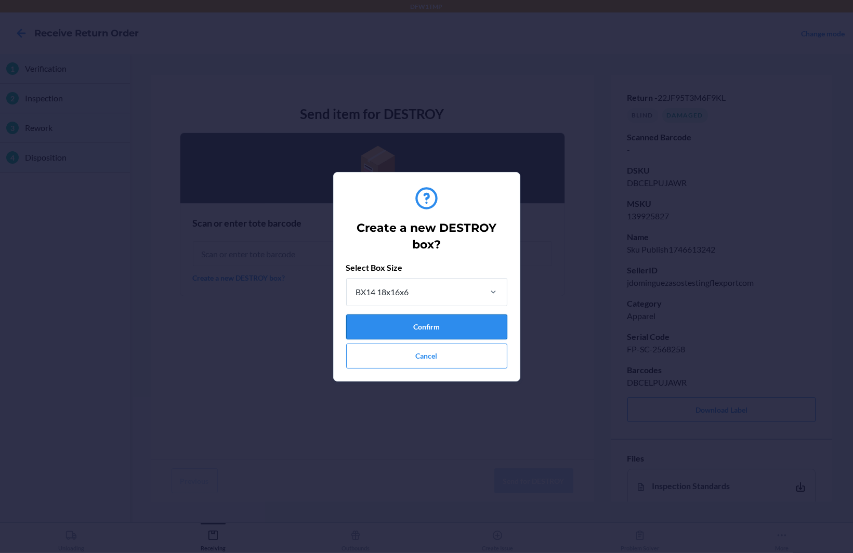
click at [442, 333] on button "Confirm" at bounding box center [426, 327] width 161 height 25
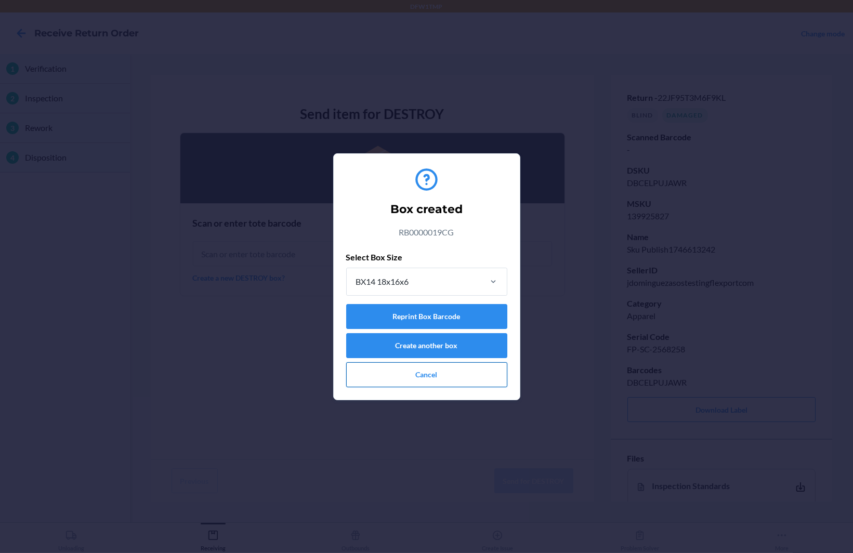
click at [422, 374] on button "Cancel" at bounding box center [426, 374] width 161 height 25
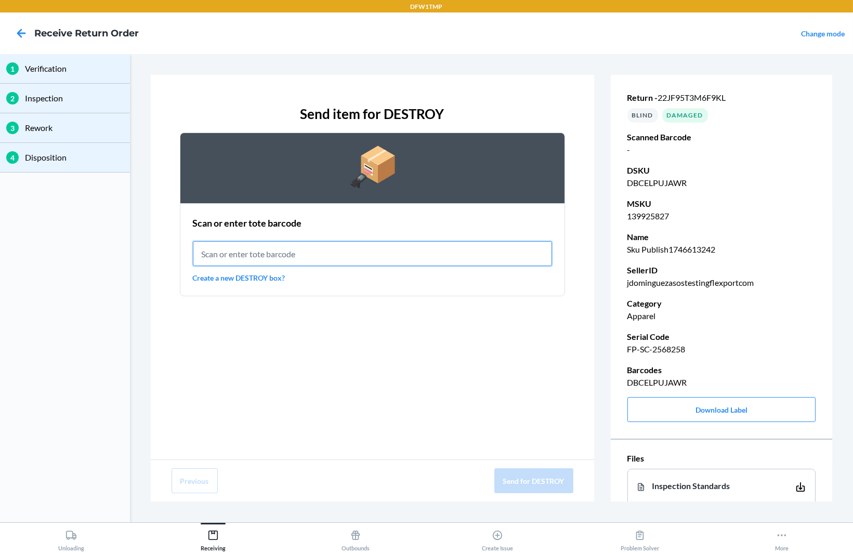
click at [318, 246] on input "text" at bounding box center [372, 253] width 359 height 25
paste input "RB0000019CG"
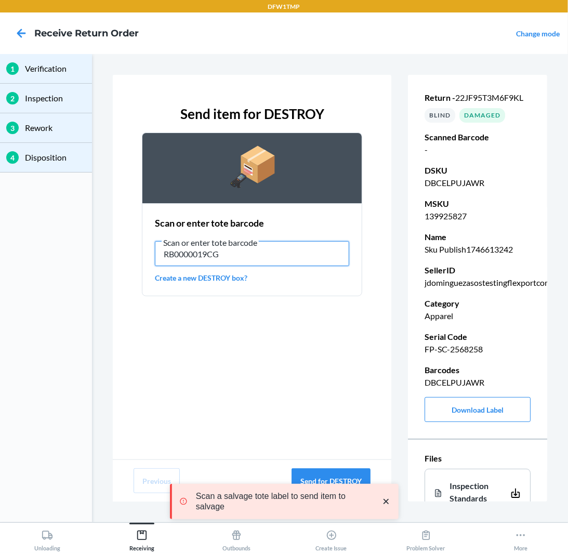
click at [259, 251] on input "RB0000019CG" at bounding box center [252, 253] width 194 height 25
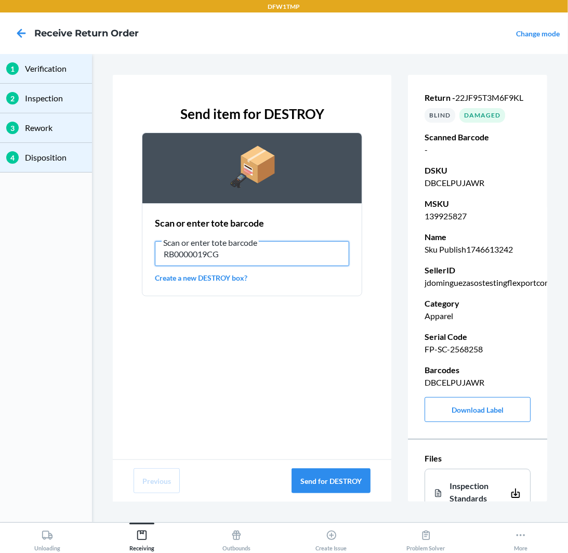
paste input "ET-DM"
type input "RET-DMG"
click at [336, 481] on button "Send for DESTROY" at bounding box center [331, 480] width 79 height 25
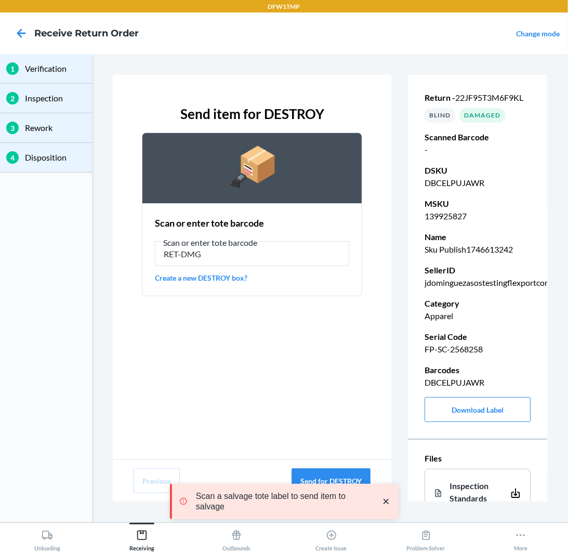
click at [386, 502] on icon "close toast" at bounding box center [385, 501] width 5 height 5
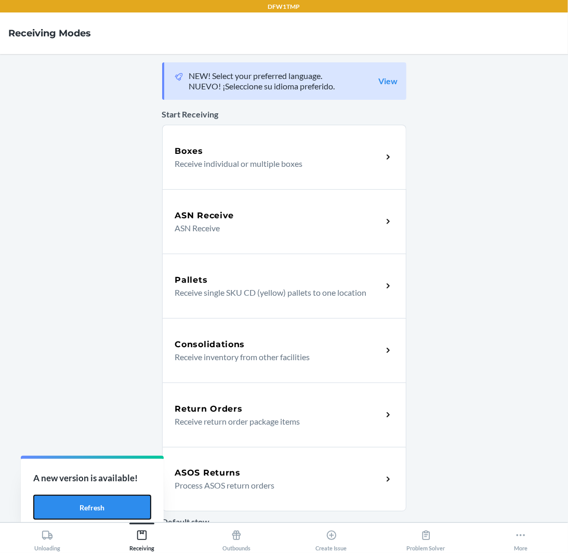
click at [122, 505] on button "Refresh" at bounding box center [92, 507] width 118 height 25
click at [272, 481] on p "Process ASOS return orders" at bounding box center [274, 485] width 199 height 12
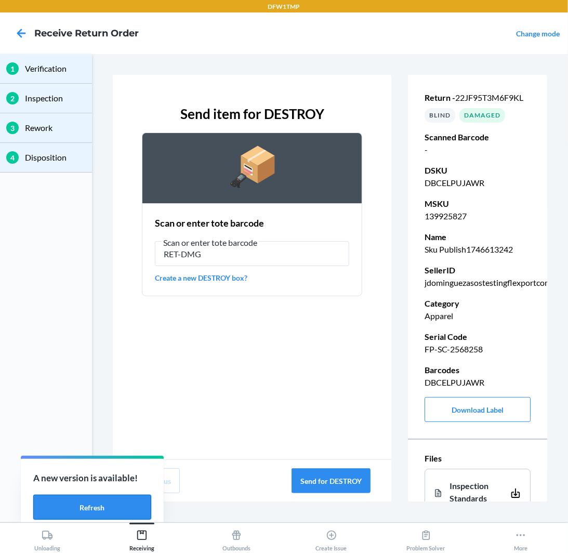
click at [120, 502] on button "Refresh" at bounding box center [92, 507] width 118 height 25
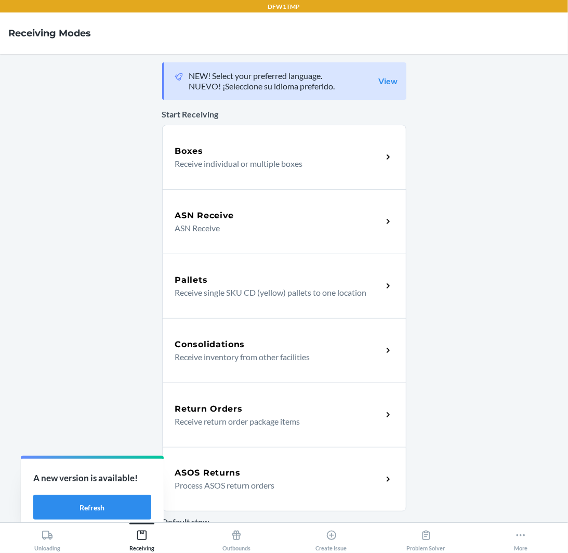
click at [126, 370] on main "NEW! Select your preferred language. NUEVO! ¡Seleccione su idioma preferido. Vi…" at bounding box center [284, 288] width 568 height 468
click at [93, 501] on button "Refresh" at bounding box center [92, 507] width 118 height 25
click at [107, 504] on button "Refresh" at bounding box center [92, 507] width 118 height 25
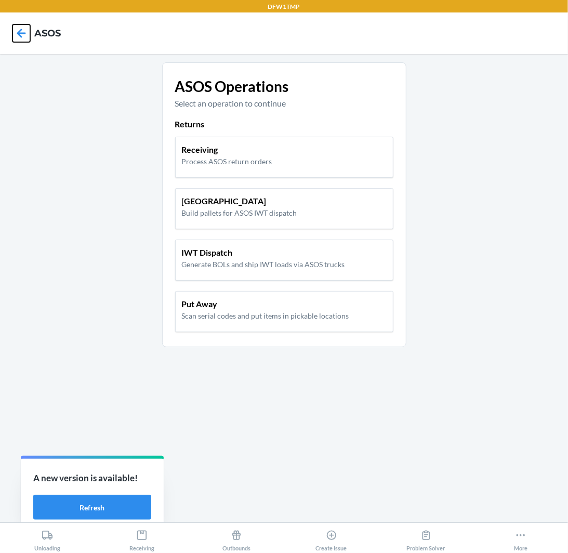
click at [16, 36] on icon at bounding box center [21, 33] width 18 height 18
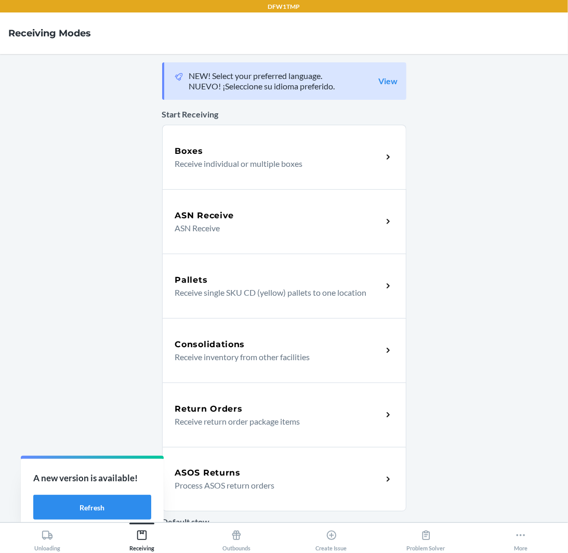
click at [204, 476] on h5 "ASOS Returns" at bounding box center [208, 473] width 66 height 12
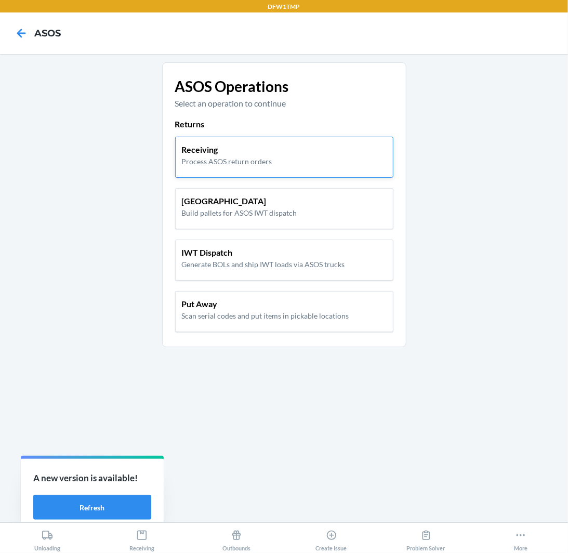
click at [322, 163] on div "Receiving Process ASOS return orders" at bounding box center [284, 154] width 205 height 23
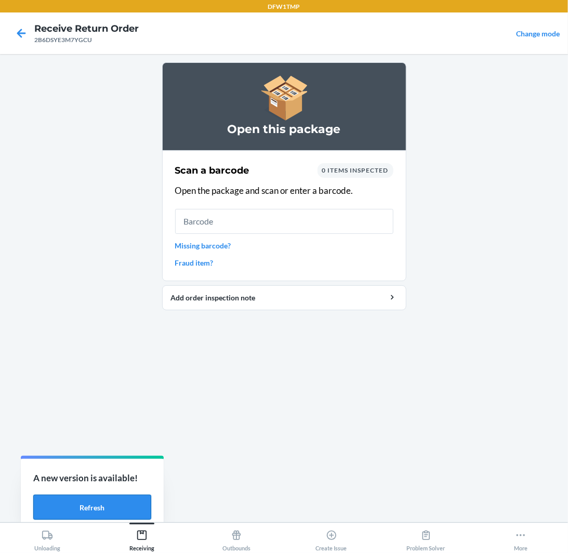
click at [107, 506] on button "Refresh" at bounding box center [92, 507] width 118 height 25
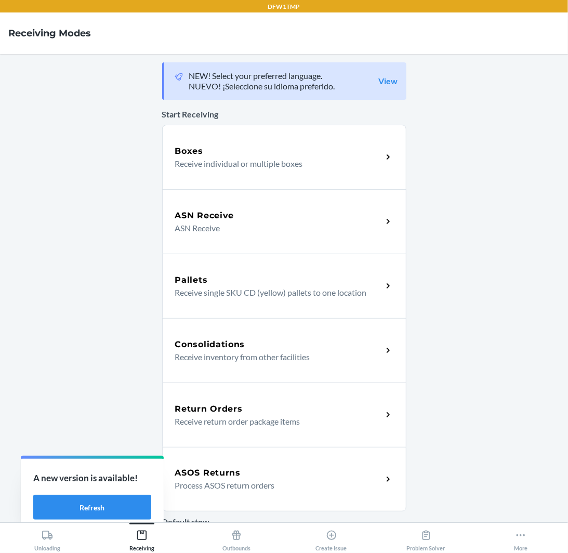
click at [468, 227] on main "NEW! Select your preferred language. NUEVO! ¡Seleccione su idioma preferido. Vi…" at bounding box center [284, 288] width 568 height 468
click at [94, 510] on button "Refresh" at bounding box center [92, 507] width 118 height 25
